Goal: Book appointment/travel/reservation

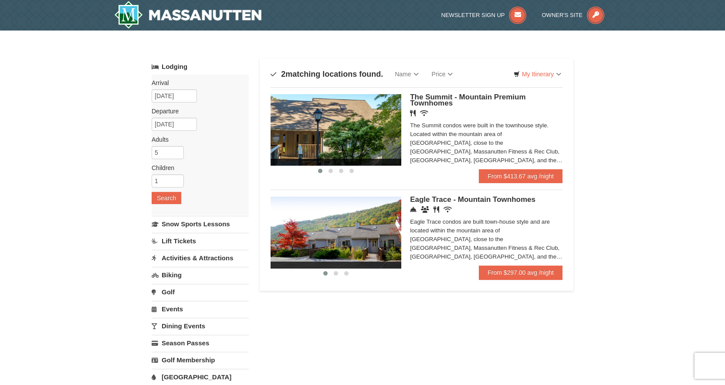
click at [365, 229] on img at bounding box center [335, 231] width 131 height 71
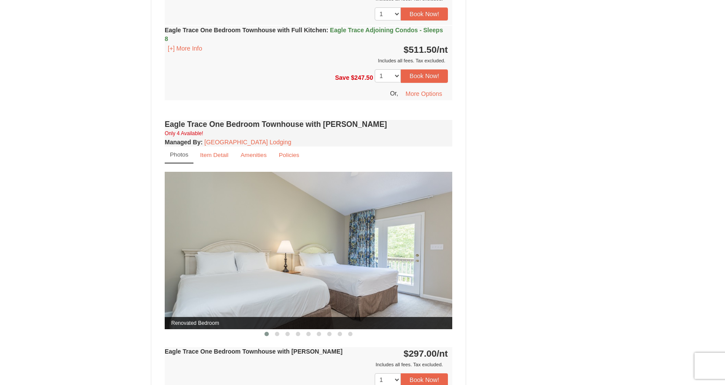
scroll to position [666, 0]
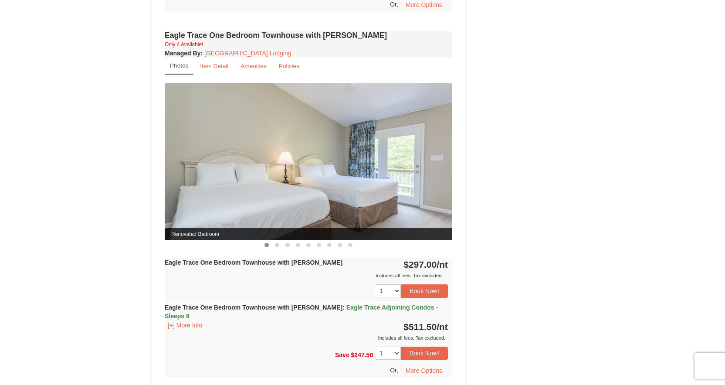
click at [276, 246] on span at bounding box center [277, 245] width 4 height 4
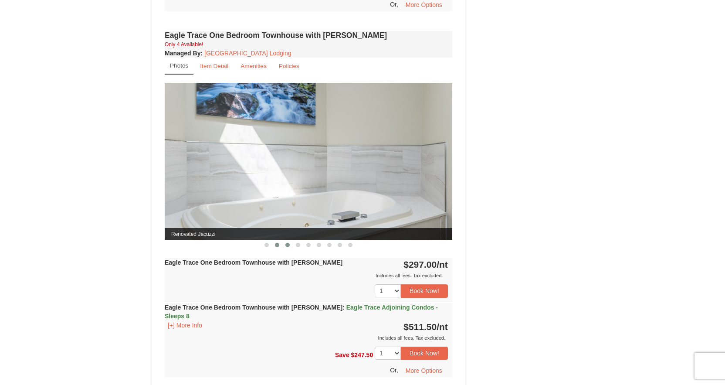
click at [287, 246] on span at bounding box center [287, 245] width 4 height 4
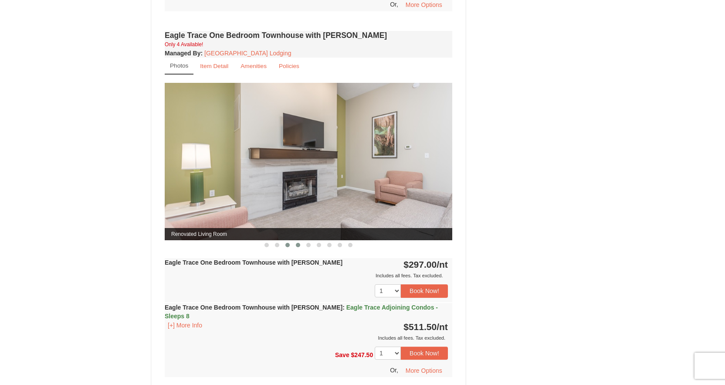
click at [296, 246] on span at bounding box center [298, 245] width 4 height 4
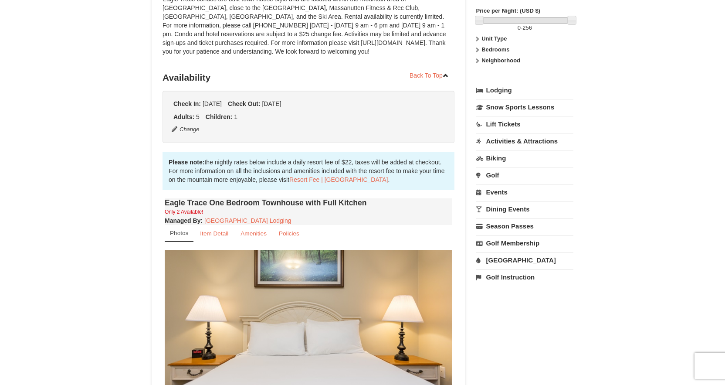
scroll to position [0, 0]
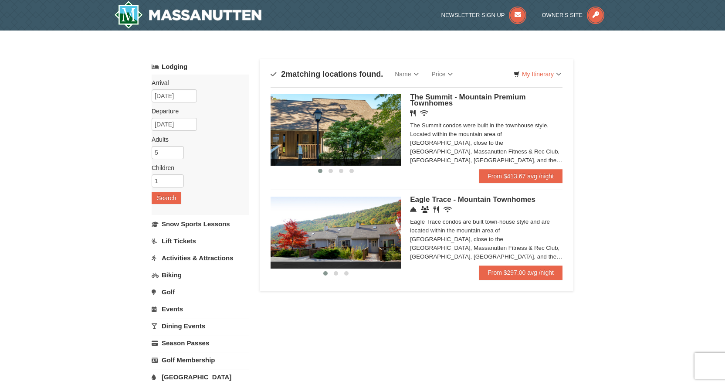
click at [348, 133] on img at bounding box center [335, 129] width 131 height 71
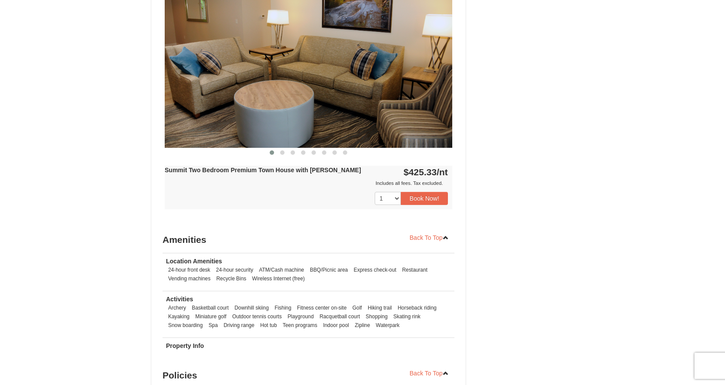
scroll to position [711, 0]
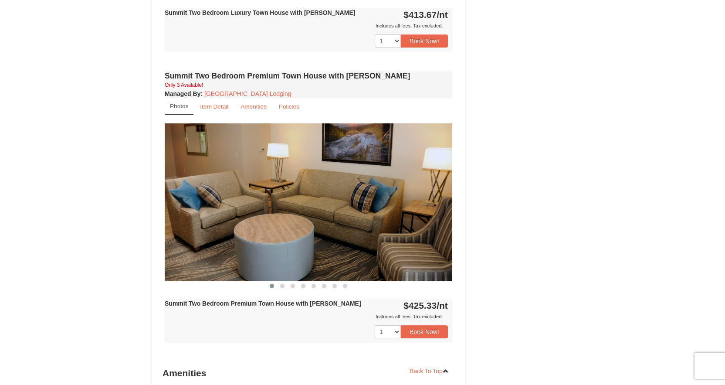
scroll to position [355, 0]
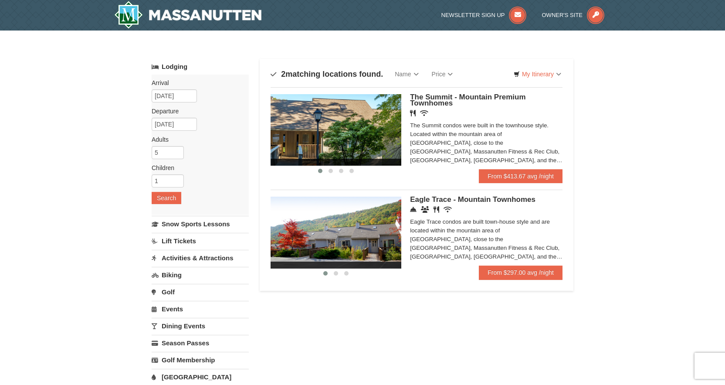
click at [367, 231] on img at bounding box center [335, 231] width 131 height 71
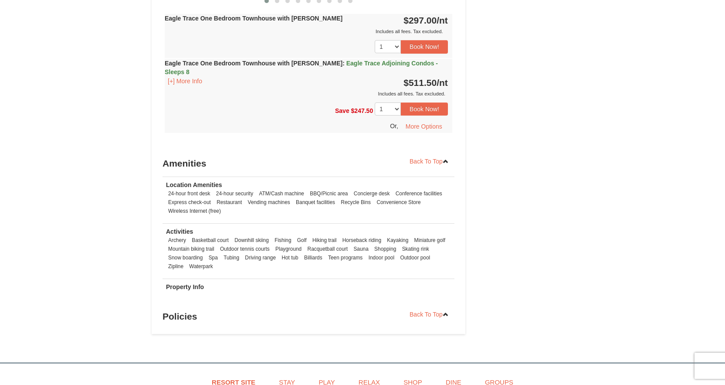
scroll to position [777, 0]
